Goal: Use online tool/utility: Utilize a website feature to perform a specific function

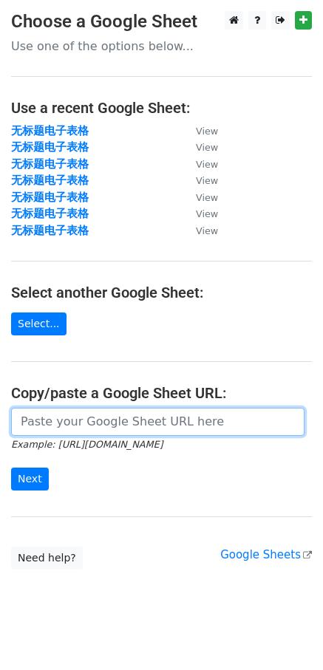
click at [69, 419] on input "url" at bounding box center [157, 422] width 293 height 28
paste input "[URL][DOMAIN_NAME]"
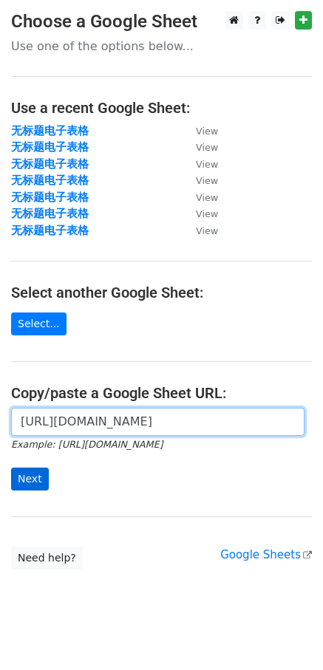
scroll to position [0, 368]
type input "[URL][DOMAIN_NAME]"
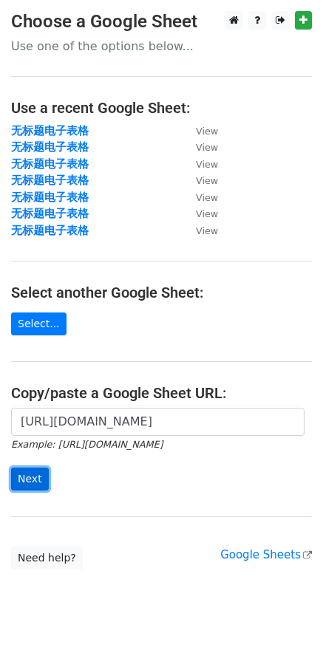
click at [43, 480] on input "Next" at bounding box center [30, 479] width 38 height 23
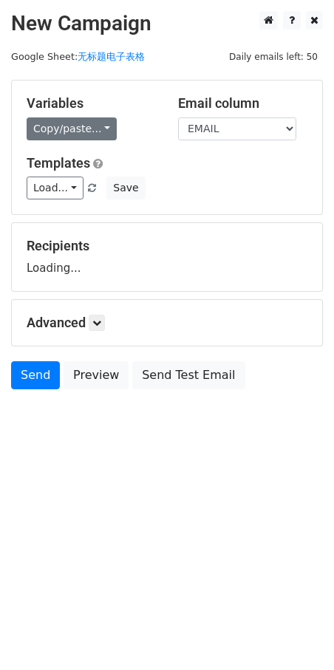
drag, startPoint x: 80, startPoint y: 140, endPoint x: 77, endPoint y: 131, distance: 9.3
click at [80, 139] on div "Variables Copy/paste... {{EMAIL}} {{NAME}} Email column EMAIL NAME Templates Lo…" at bounding box center [167, 148] width 310 height 134
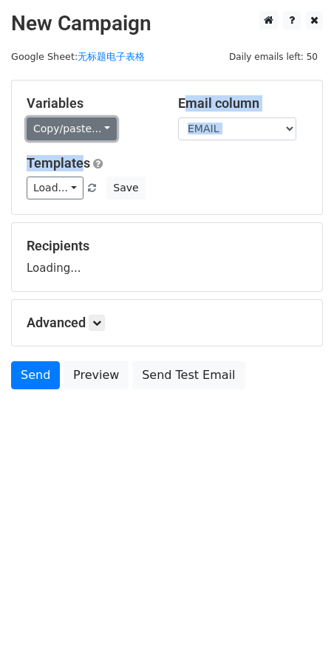
click at [77, 131] on link "Copy/paste..." at bounding box center [72, 128] width 90 height 23
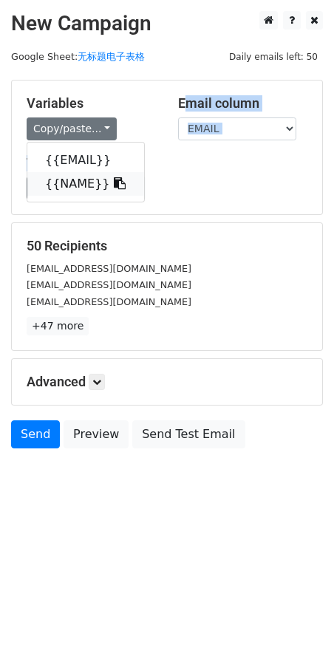
click at [69, 189] on link "{{NAME}}" at bounding box center [85, 184] width 117 height 24
copy div "Email column EMAIL NAME Template"
